Goal: Task Accomplishment & Management: Manage account settings

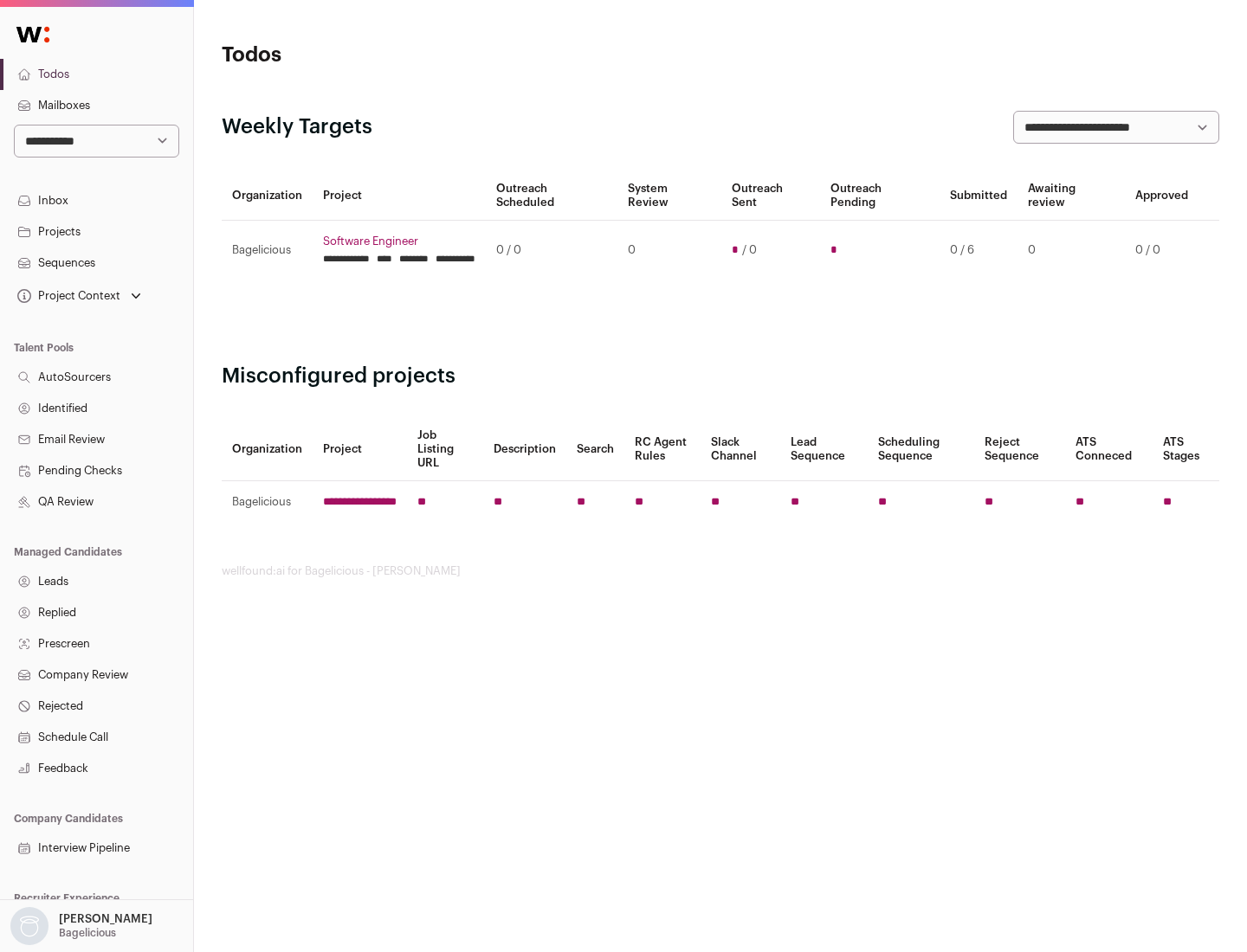
click at [96, 232] on link "Projects" at bounding box center [97, 232] width 193 height 32
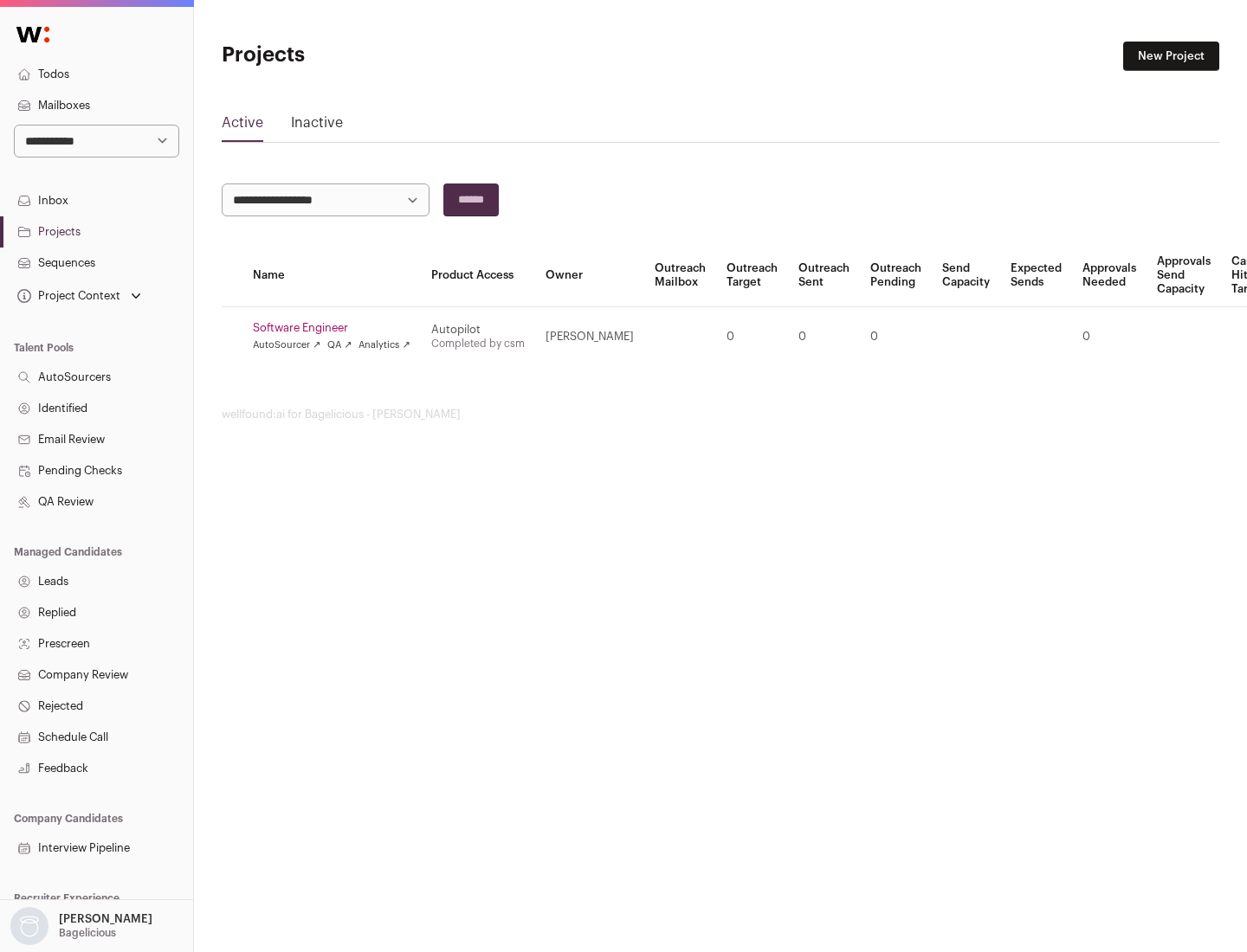
click at [337, 328] on link "Software Engineer" at bounding box center [331, 328] width 158 height 13
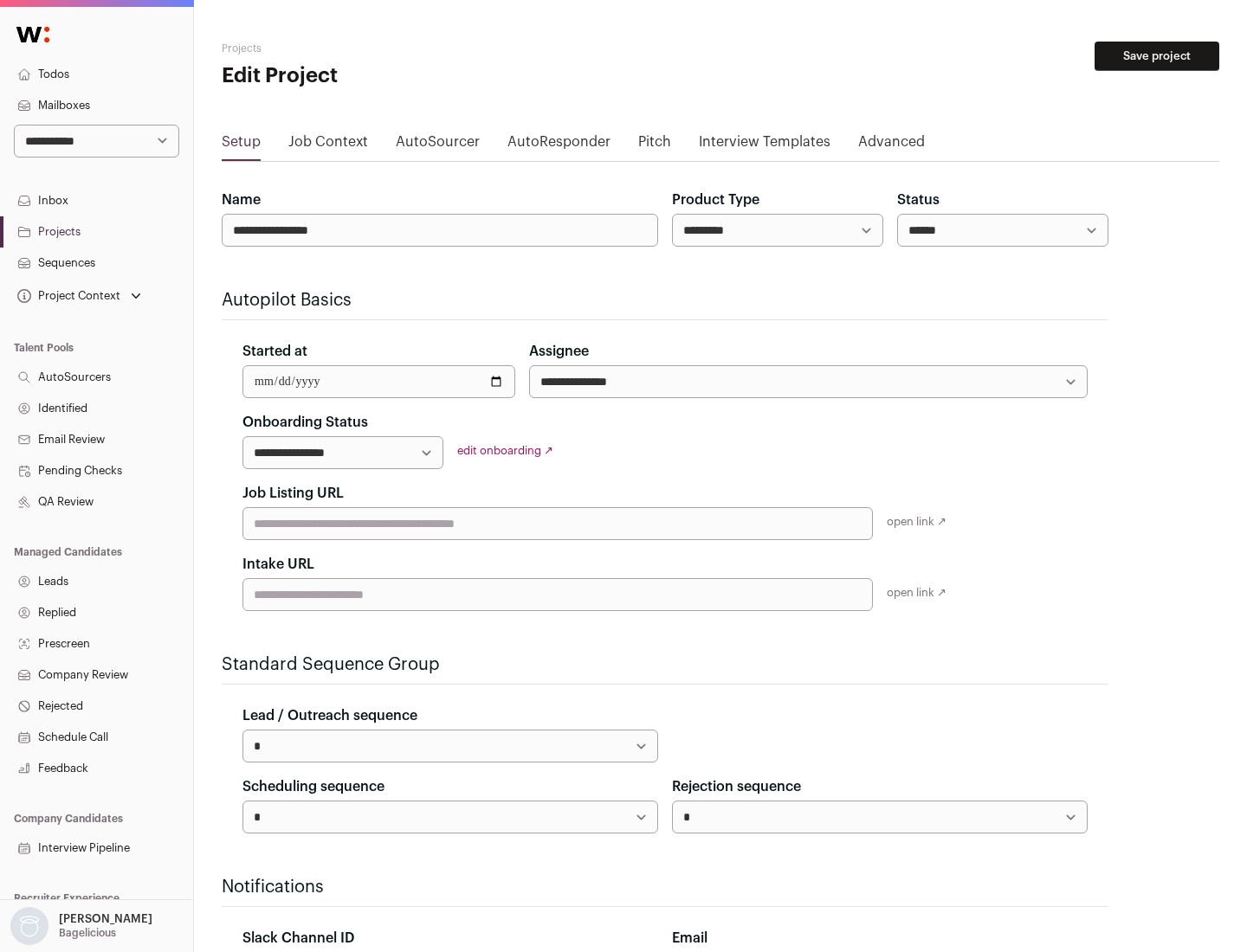
click at [1157, 56] on button "Save project" at bounding box center [1156, 55] width 124 height 30
